Goal: Information Seeking & Learning: Learn about a topic

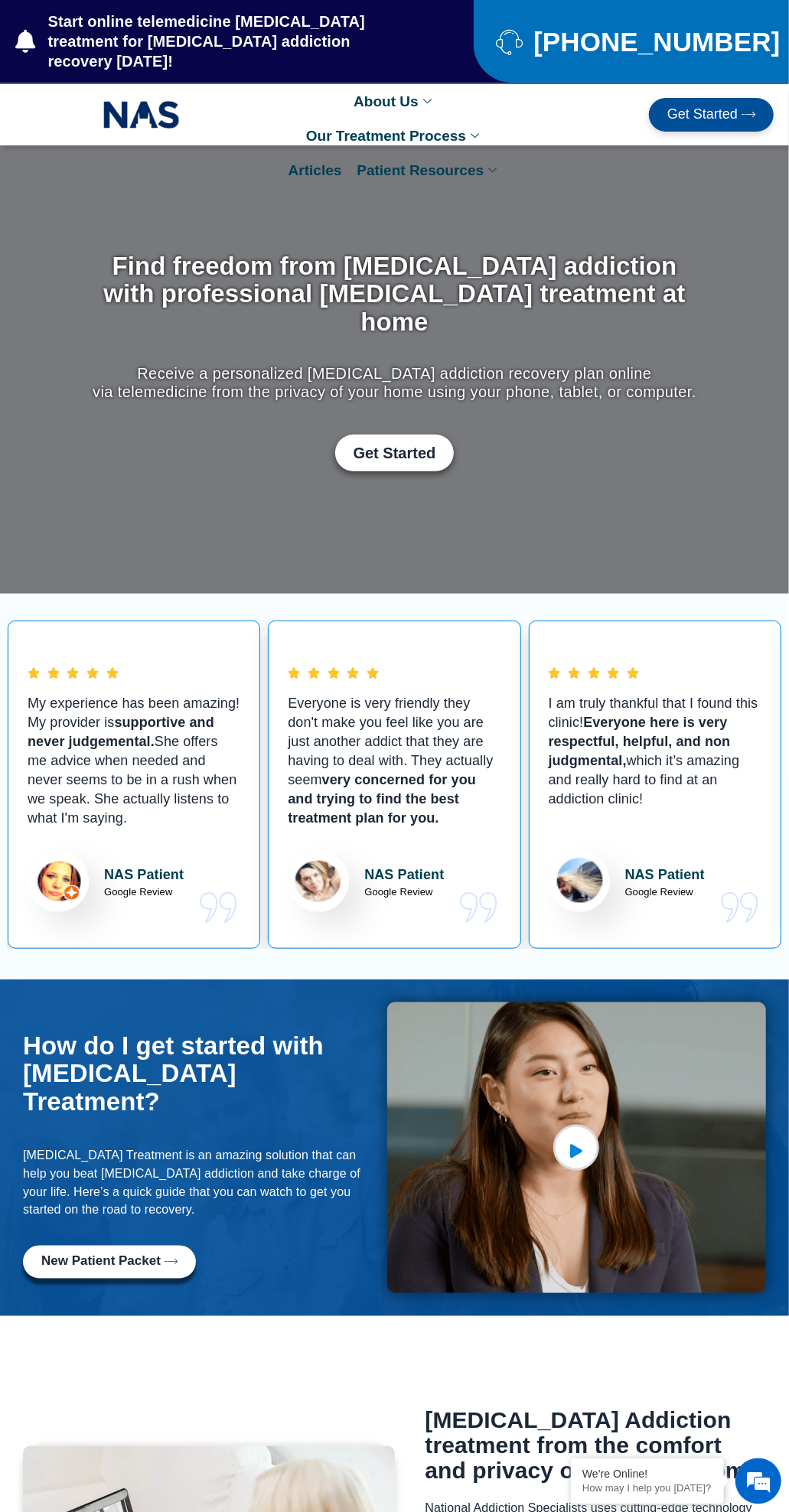
click at [419, 154] on link "Patient Resources" at bounding box center [428, 170] width 159 height 34
click at [483, 267] on link "[MEDICAL_DATA] and Pregnancy Test" at bounding box center [464, 287] width 228 height 53
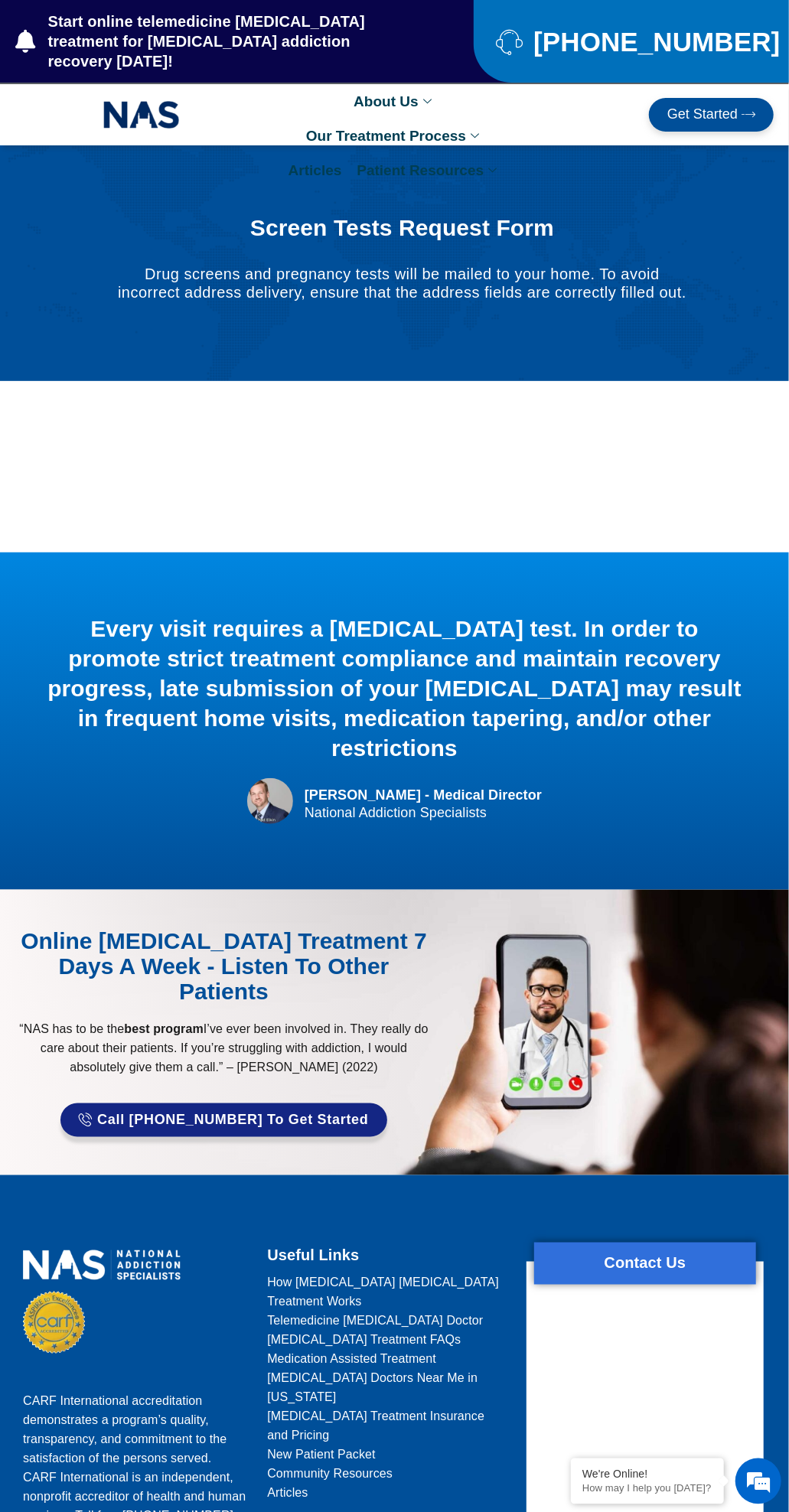
click at [429, 153] on link "Patient Resources" at bounding box center [428, 170] width 159 height 34
click at [494, 265] on link "[MEDICAL_DATA] and Pregnancy Test" at bounding box center [464, 287] width 228 height 53
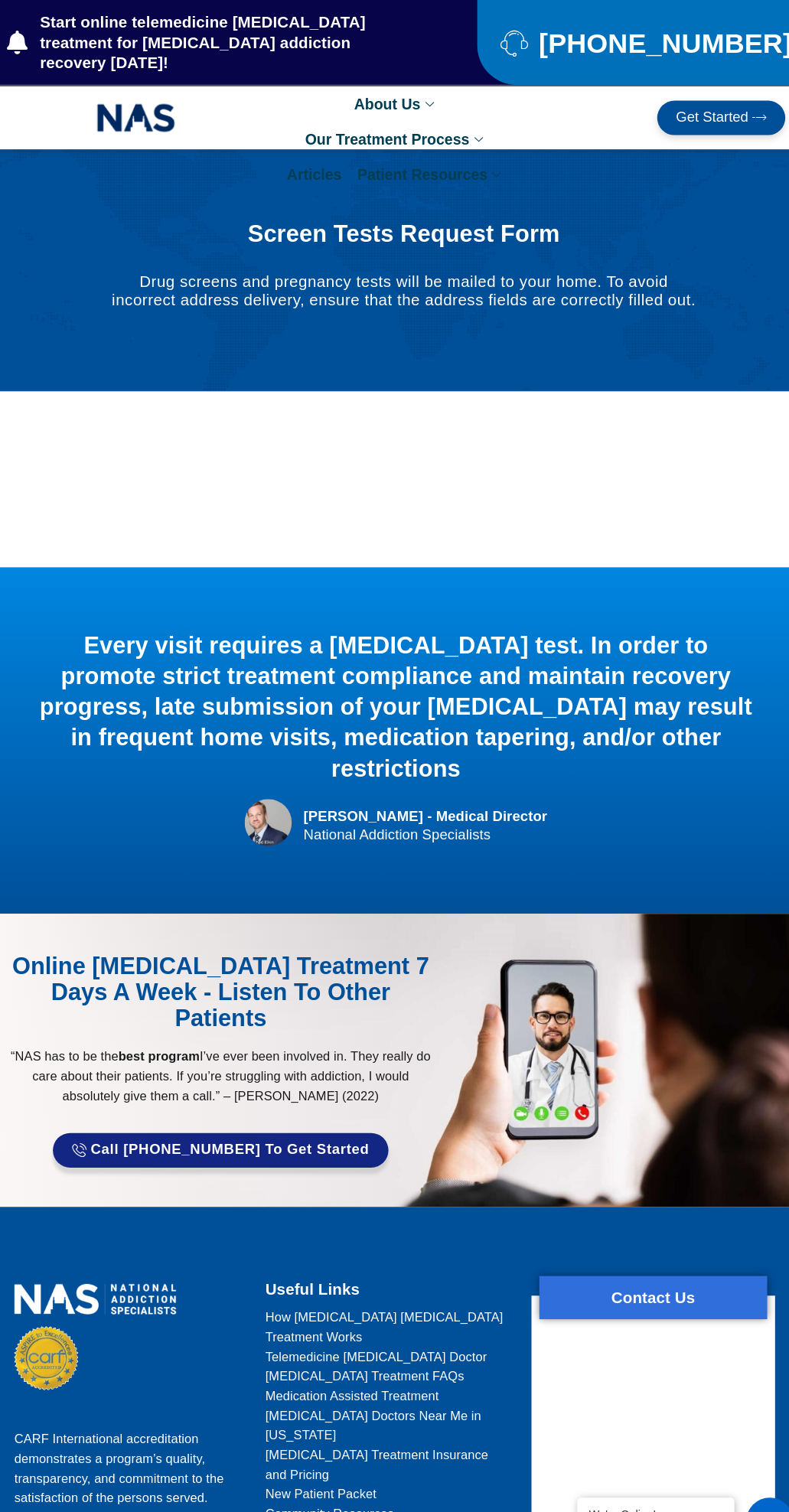
click at [409, 153] on link "Patient Resources" at bounding box center [428, 170] width 159 height 34
click at [478, 403] on link "Patient Counseling Program" at bounding box center [464, 420] width 228 height 34
